Goal: Task Accomplishment & Management: Use online tool/utility

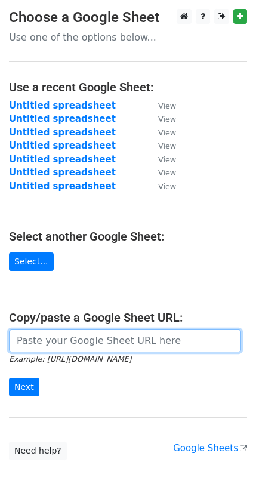
click at [93, 342] on input "url" at bounding box center [125, 341] width 232 height 23
paste input "[URL][DOMAIN_NAME]"
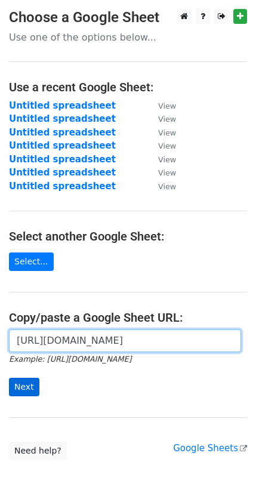
type input "[URL][DOMAIN_NAME]"
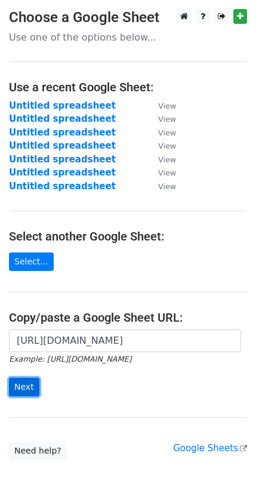
click at [24, 382] on input "Next" at bounding box center [24, 387] width 30 height 19
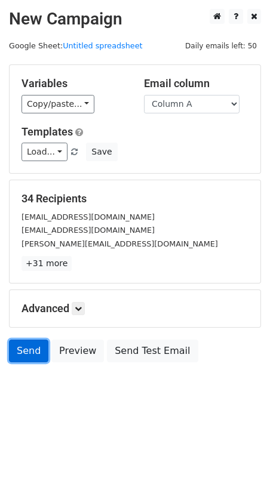
click at [32, 356] on link "Send" at bounding box center [28, 351] width 39 height 23
